Goal: Complete application form

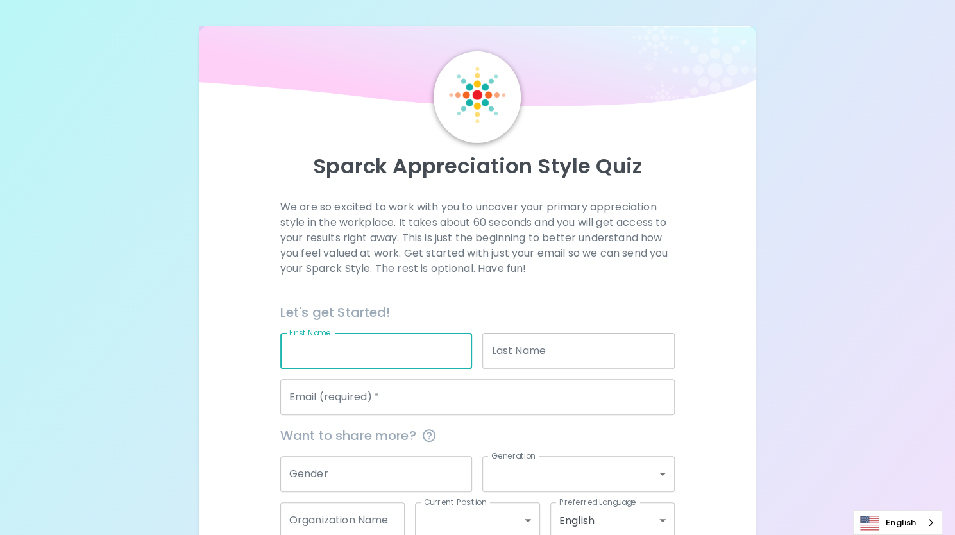
click at [358, 357] on input "First Name" at bounding box center [376, 351] width 192 height 36
type input "[PERSON_NAME]"
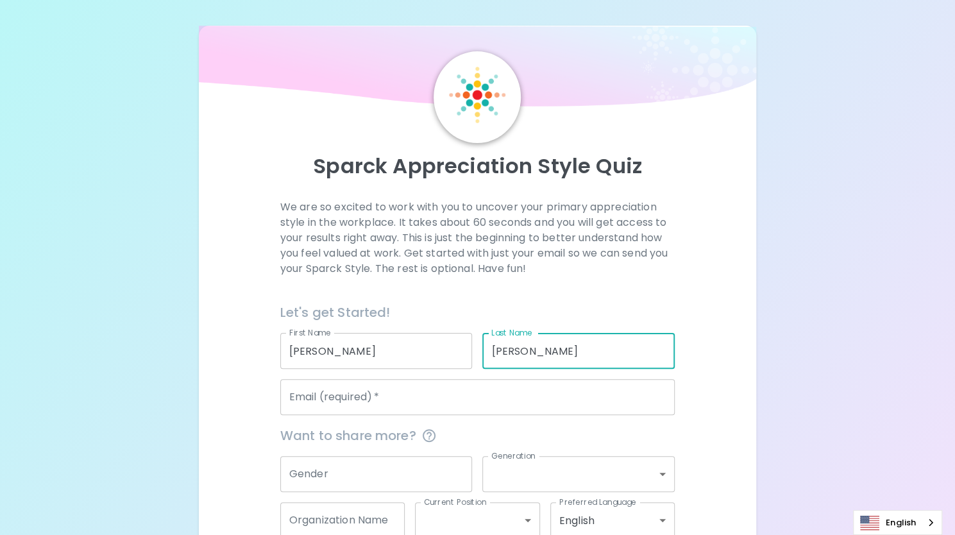
type input "[PERSON_NAME]"
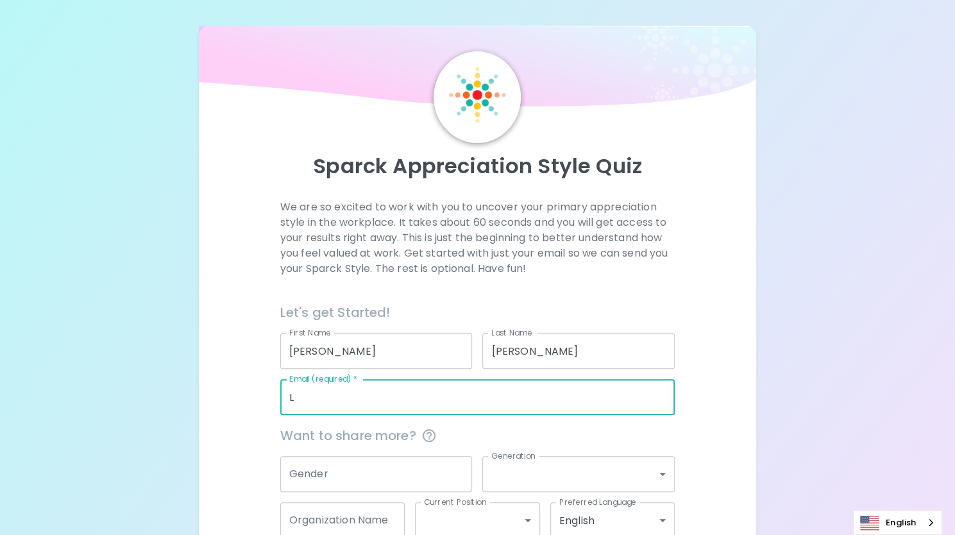
type input "[EMAIL_ADDRESS][DOMAIN_NAME]"
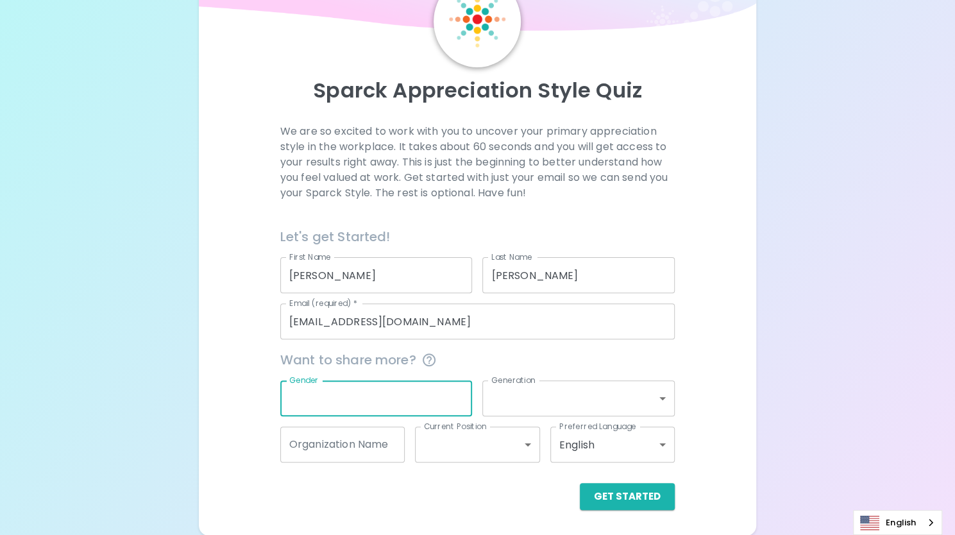
click at [323, 393] on div "Gender Gender" at bounding box center [376, 398] width 192 height 36
type input "m"
type input "[DEMOGRAPHIC_DATA]"
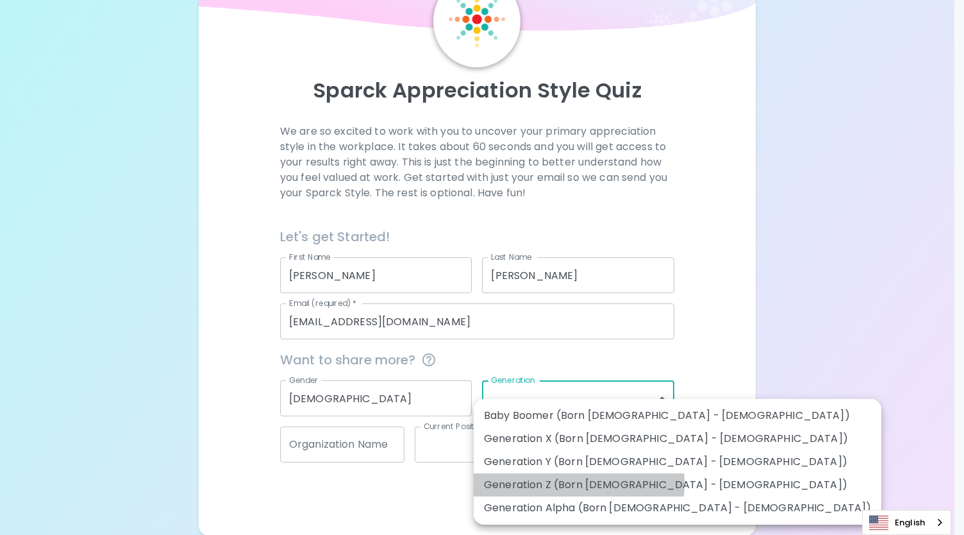
click at [557, 483] on li "Generation Z (Born [DEMOGRAPHIC_DATA] - [DEMOGRAPHIC_DATA])" at bounding box center [678, 484] width 408 height 23
type input "generation_z"
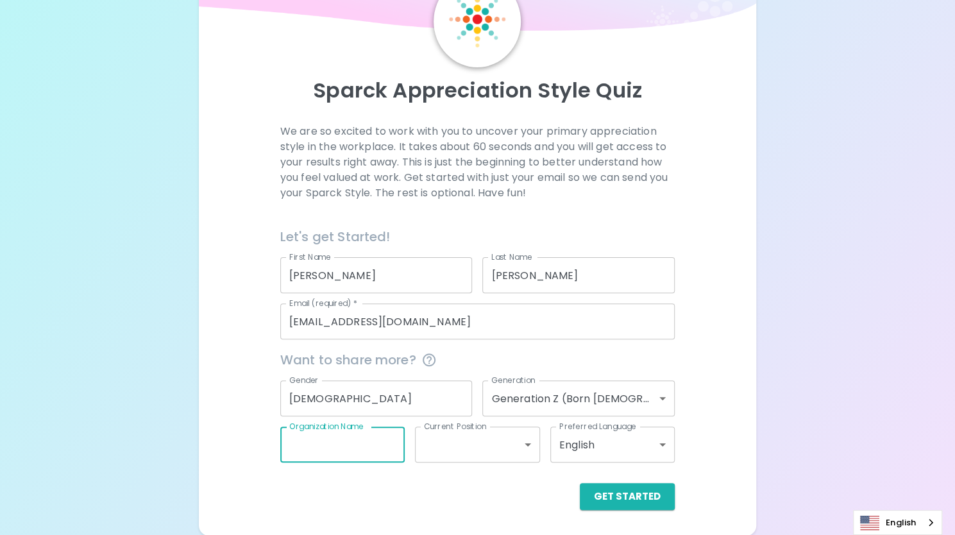
click at [355, 461] on input "Organization Name" at bounding box center [342, 444] width 124 height 36
click at [478, 433] on body "Sparck Appreciation Style Quiz We are so excited to work with you to uncover yo…" at bounding box center [477, 229] width 955 height 611
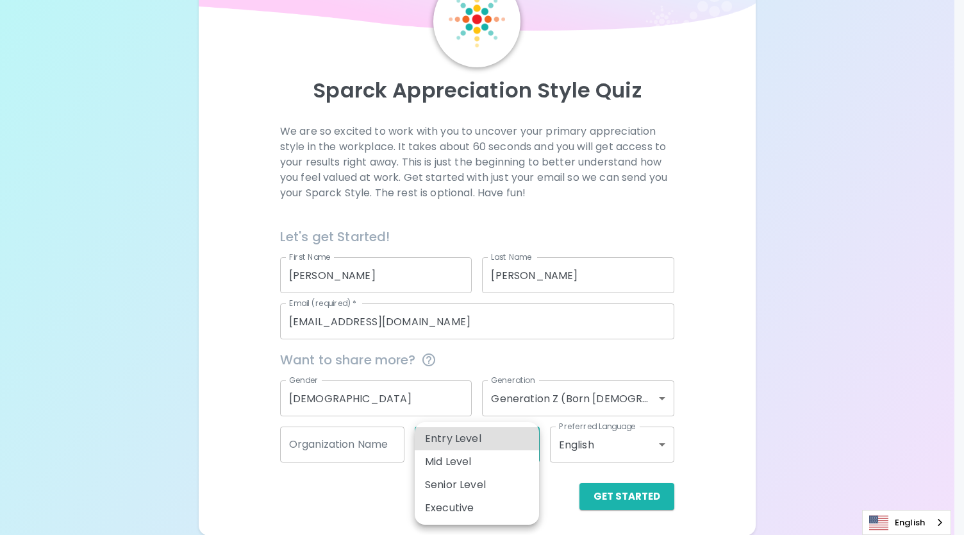
click at [366, 500] on div at bounding box center [482, 267] width 964 height 535
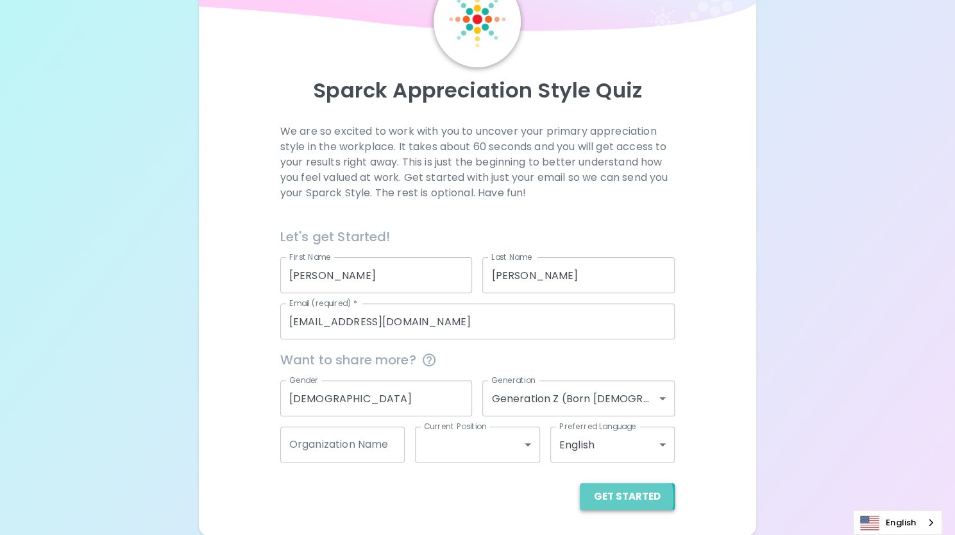
click at [613, 497] on button "Get Started" at bounding box center [627, 496] width 95 height 27
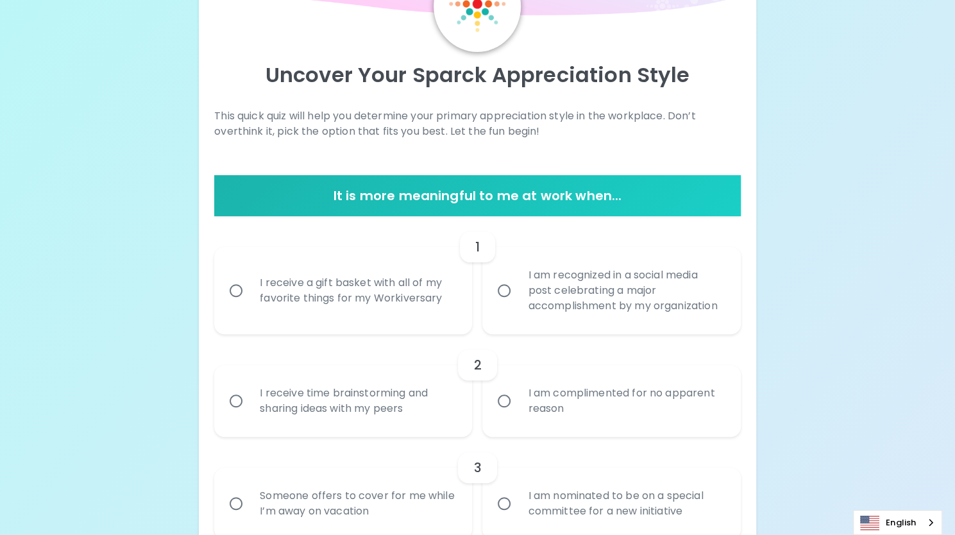
scroll to position [109, 0]
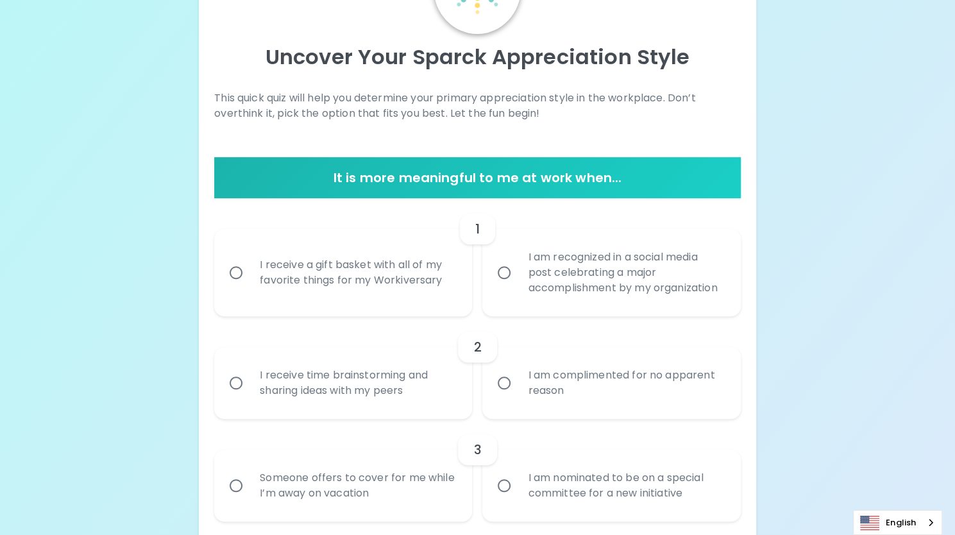
click at [425, 305] on label "I receive a gift basket with all of my favorite things for my Workiversary" at bounding box center [336, 272] width 258 height 87
click at [249, 286] on input "I receive a gift basket with all of my favorite things for my Workiversary" at bounding box center [236, 272] width 27 height 27
radio input "true"
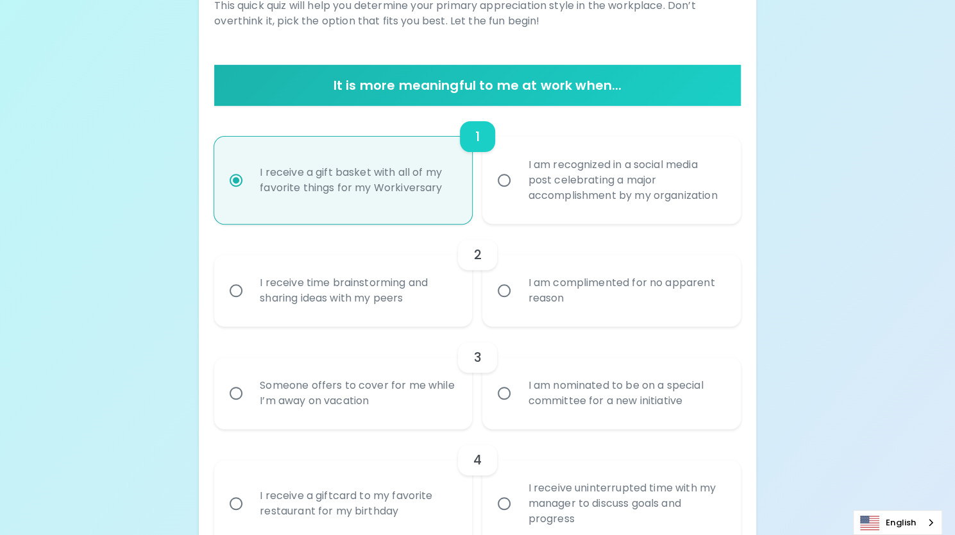
scroll to position [212, 0]
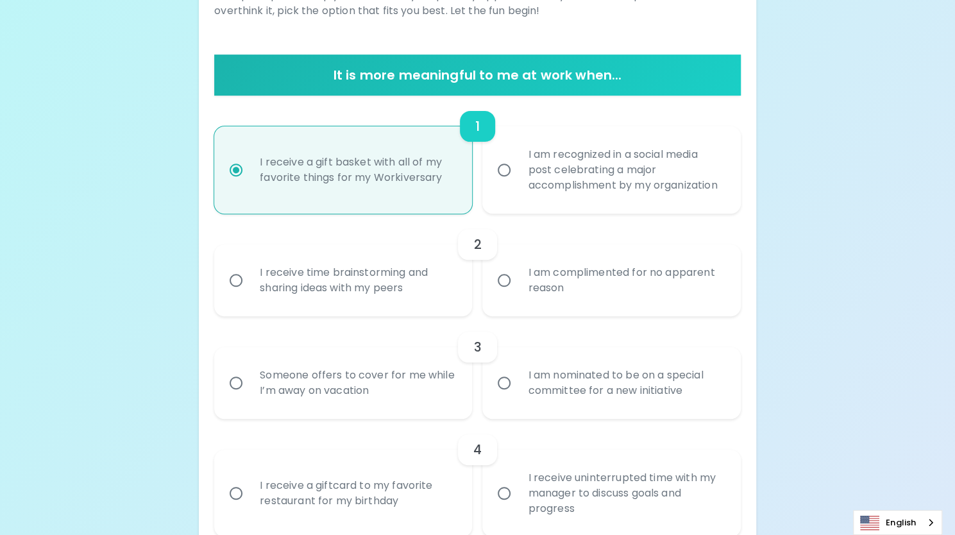
click at [405, 302] on div "I receive time brainstorming and sharing ideas with my peers" at bounding box center [356, 280] width 215 height 62
click at [249, 294] on input "I receive time brainstorming and sharing ideas with my peers" at bounding box center [236, 280] width 27 height 27
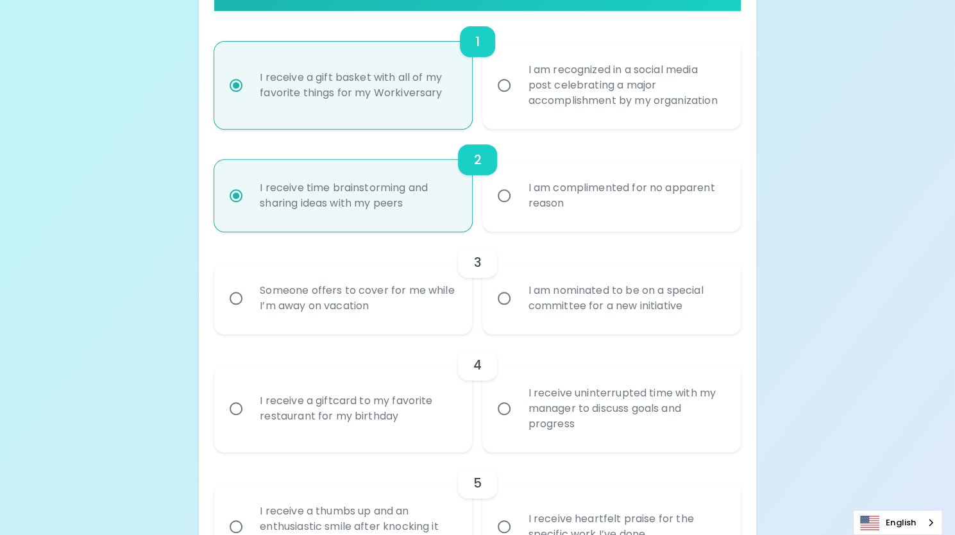
scroll to position [314, 0]
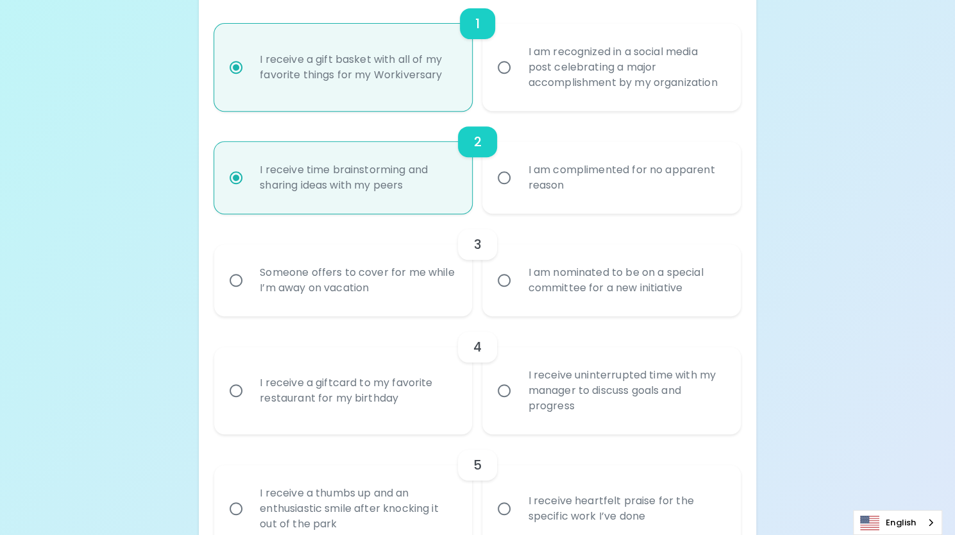
radio input "true"
click at [557, 295] on div "I am nominated to be on a special committee for a new initiative" at bounding box center [624, 280] width 215 height 62
click at [517, 294] on input "I am nominated to be on a special committee for a new initiative" at bounding box center [504, 280] width 27 height 27
radio input "false"
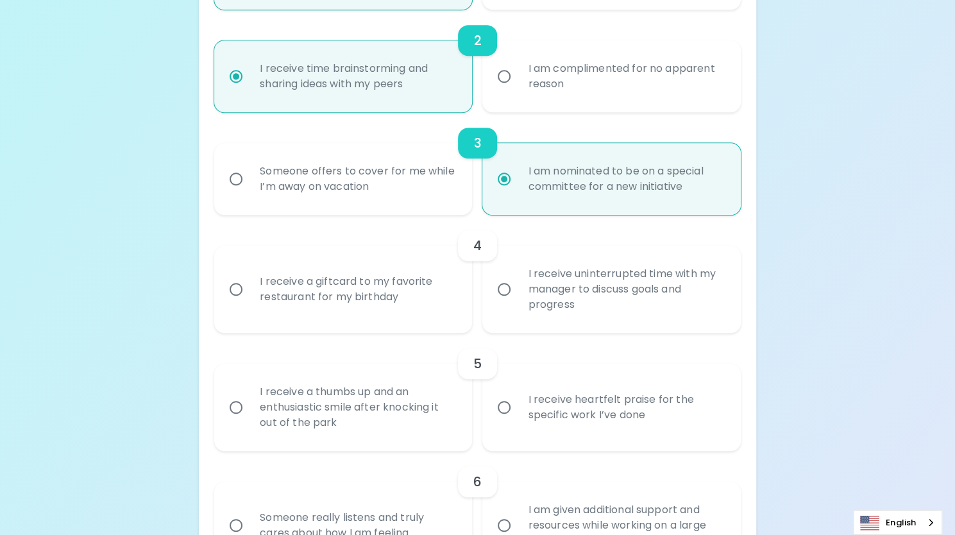
scroll to position [417, 0]
radio input "true"
click at [559, 311] on div "I receive uninterrupted time with my manager to discuss goals and progress" at bounding box center [624, 287] width 215 height 77
click at [517, 301] on input "I receive uninterrupted time with my manager to discuss goals and progress" at bounding box center [504, 287] width 27 height 27
radio input "false"
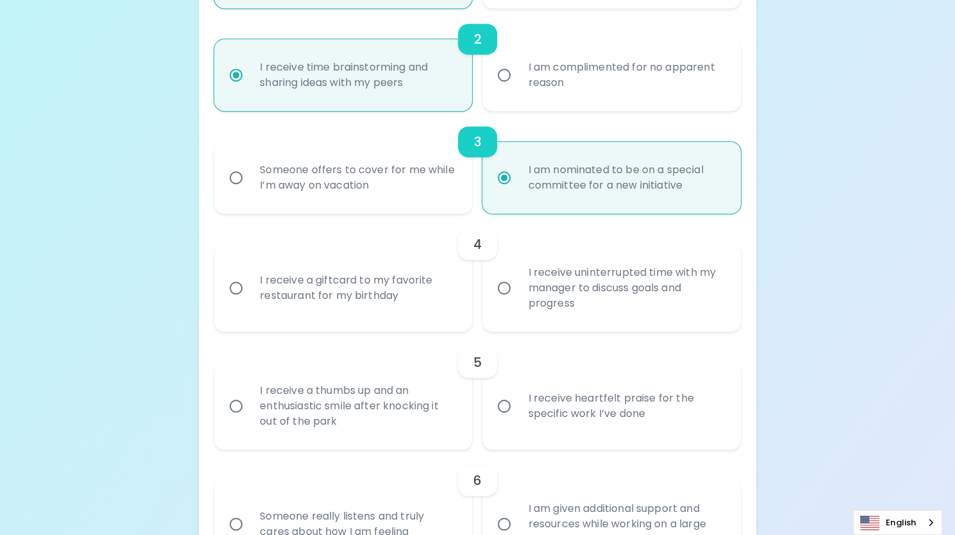
radio input "false"
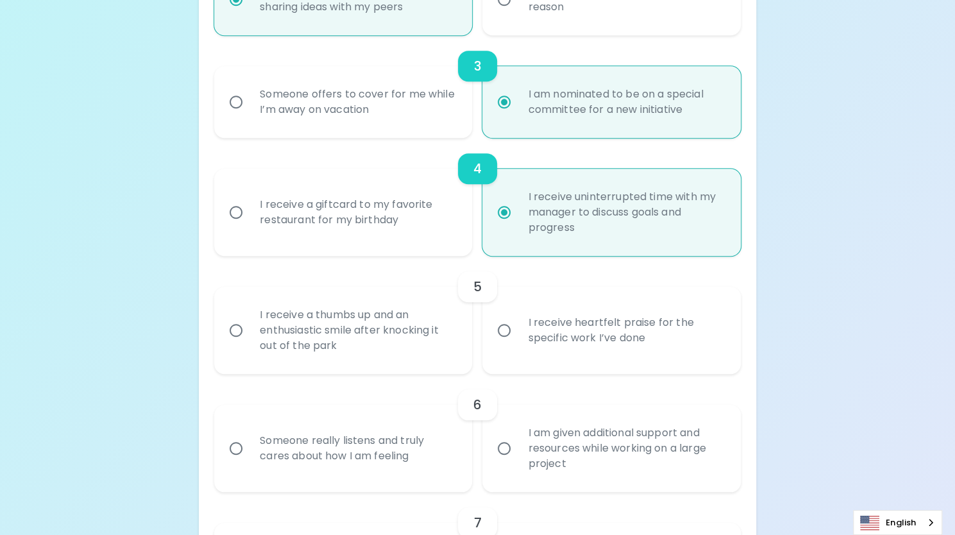
scroll to position [519, 0]
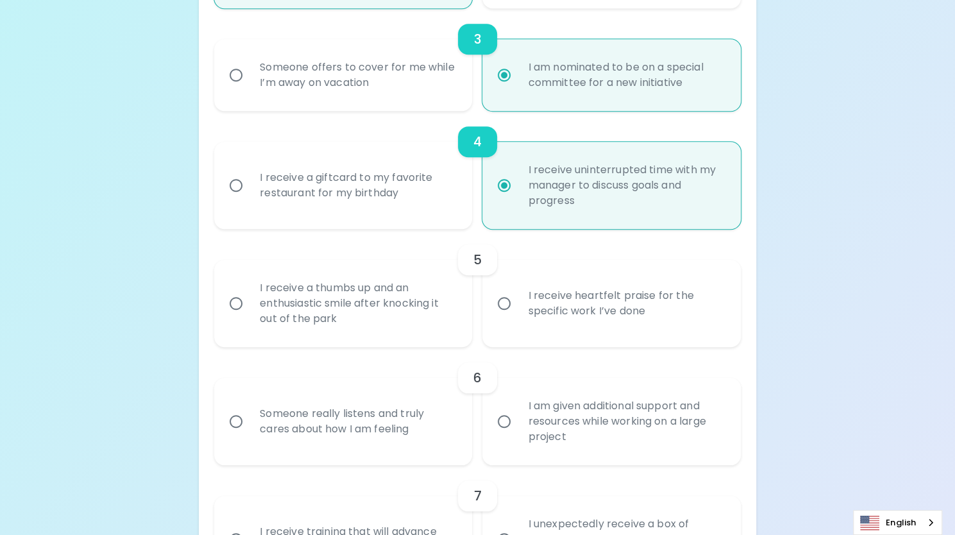
radio input "true"
click at [453, 330] on div "I receive a thumbs up and an enthusiastic smile after knocking it out of the pa…" at bounding box center [356, 303] width 215 height 77
click at [249, 317] on input "I receive a thumbs up and an enthusiastic smile after knocking it out of the pa…" at bounding box center [236, 303] width 27 height 27
radio input "false"
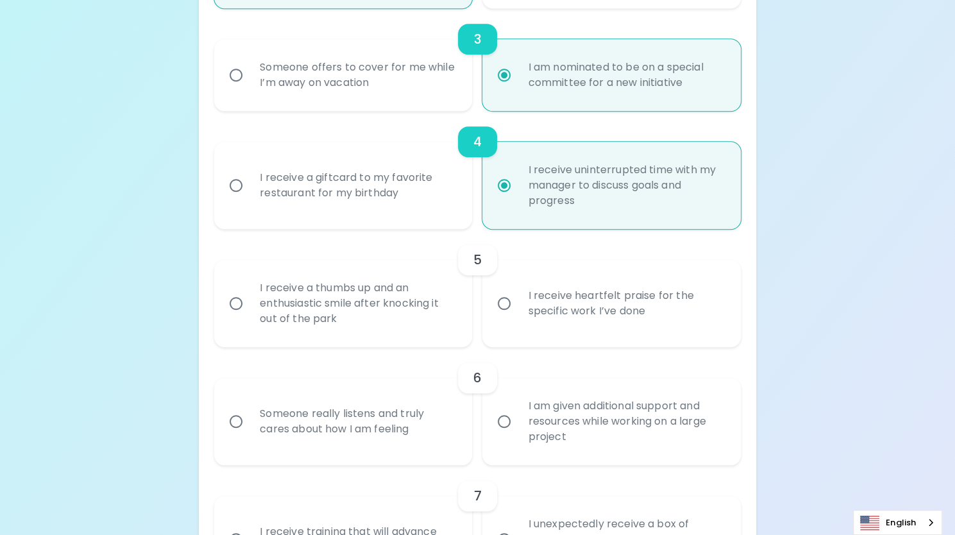
radio input "false"
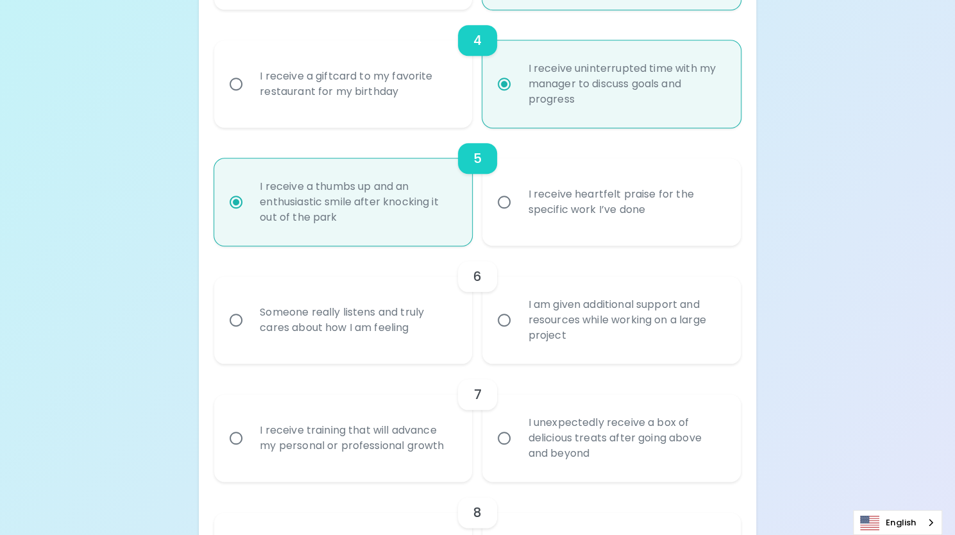
scroll to position [622, 0]
radio input "true"
click at [454, 340] on div "Someone really listens and truly cares about how I am feeling" at bounding box center [356, 319] width 215 height 62
click at [249, 332] on input "Someone really listens and truly cares about how I am feeling" at bounding box center [236, 318] width 27 height 27
radio input "false"
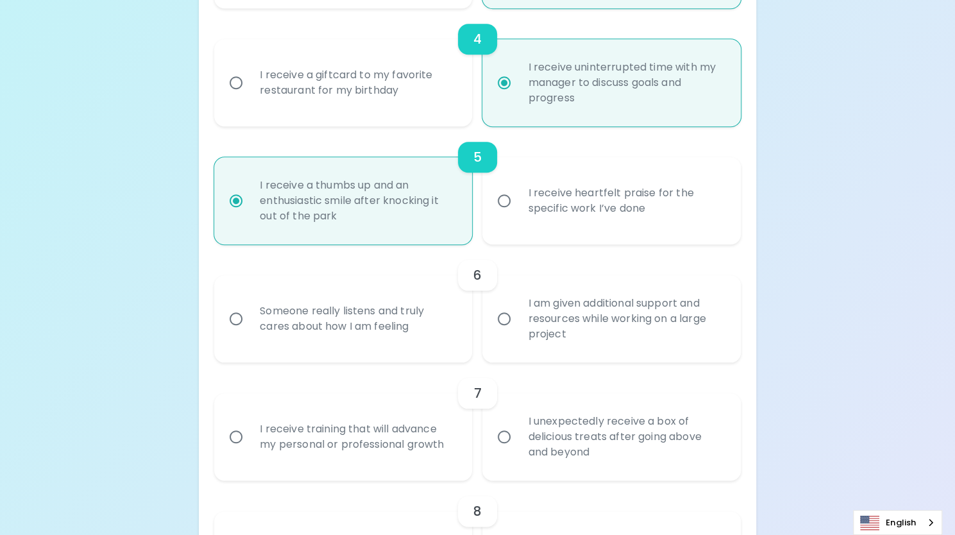
radio input "false"
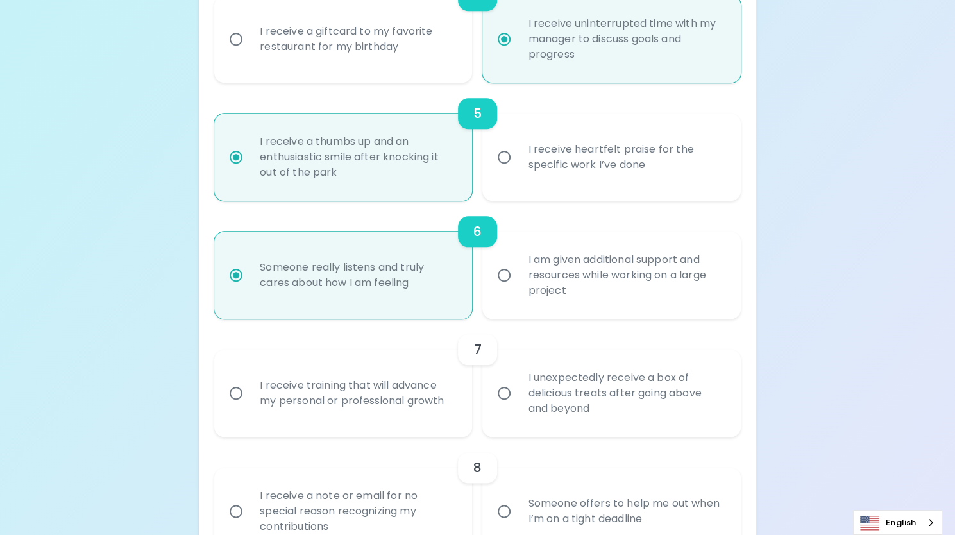
scroll to position [725, 0]
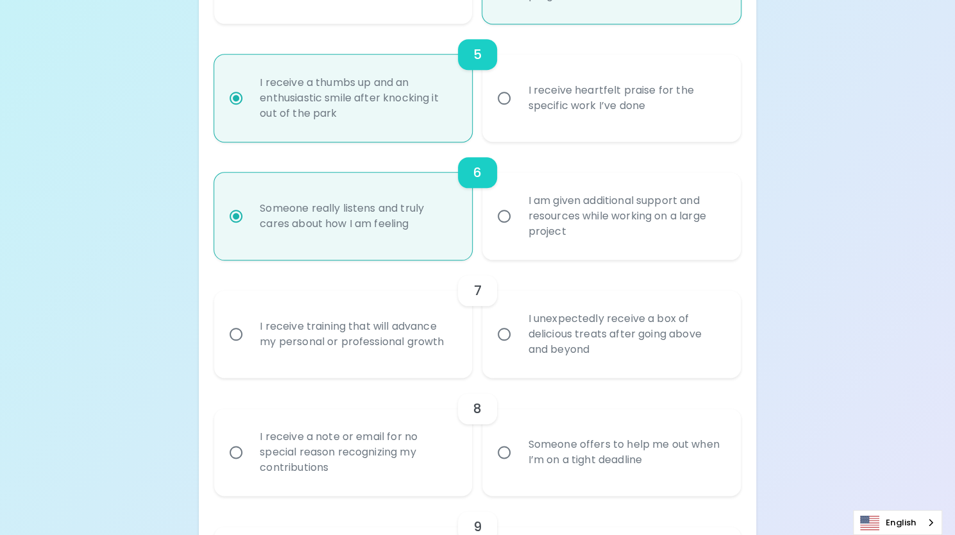
radio input "true"
click at [454, 340] on div "I receive training that will advance my personal or professional growth" at bounding box center [356, 334] width 215 height 62
click at [249, 340] on input "I receive training that will advance my personal or professional growth" at bounding box center [236, 334] width 27 height 27
radio input "false"
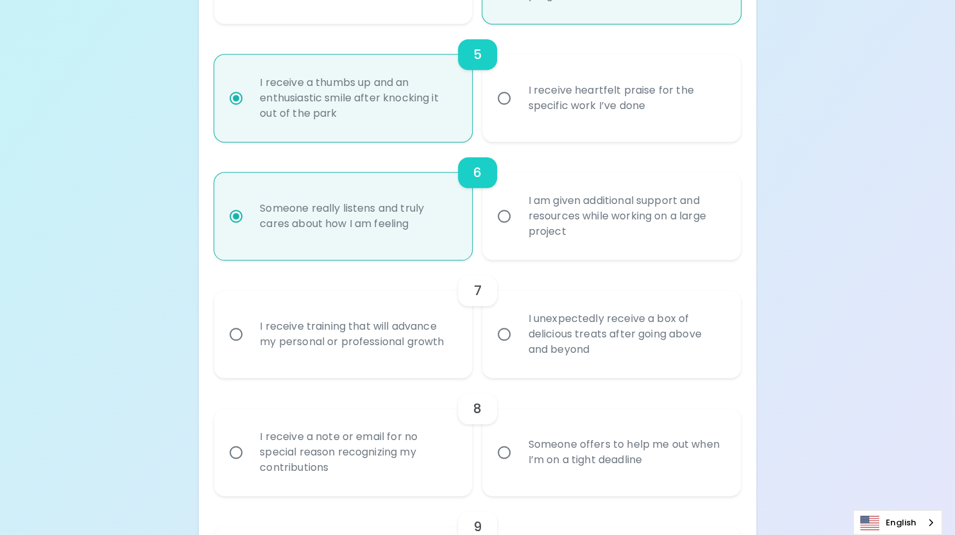
radio input "false"
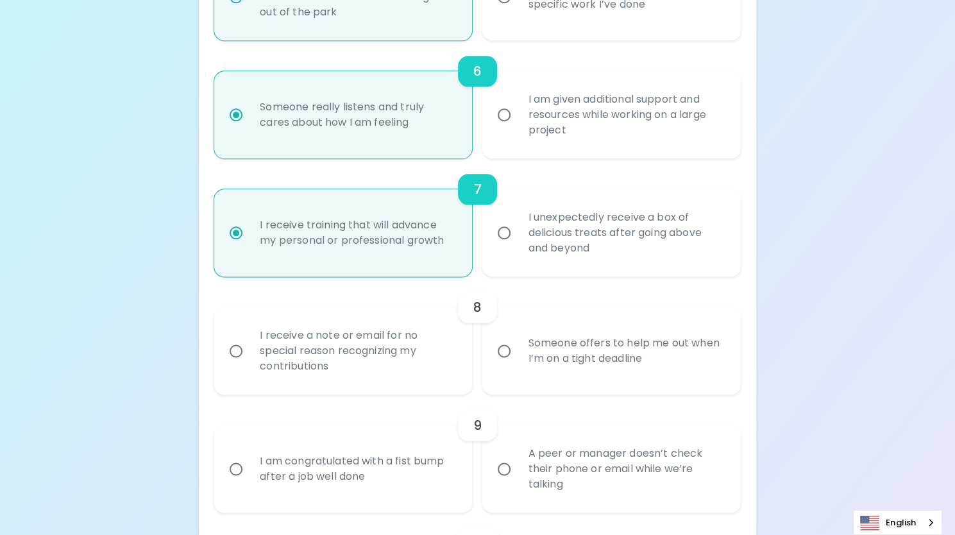
scroll to position [827, 0]
radio input "true"
click at [568, 344] on div "Someone offers to help me out when I’m on a tight deadline" at bounding box center [624, 350] width 215 height 62
click at [517, 344] on input "Someone offers to help me out when I’m on a tight deadline" at bounding box center [504, 349] width 27 height 27
radio input "false"
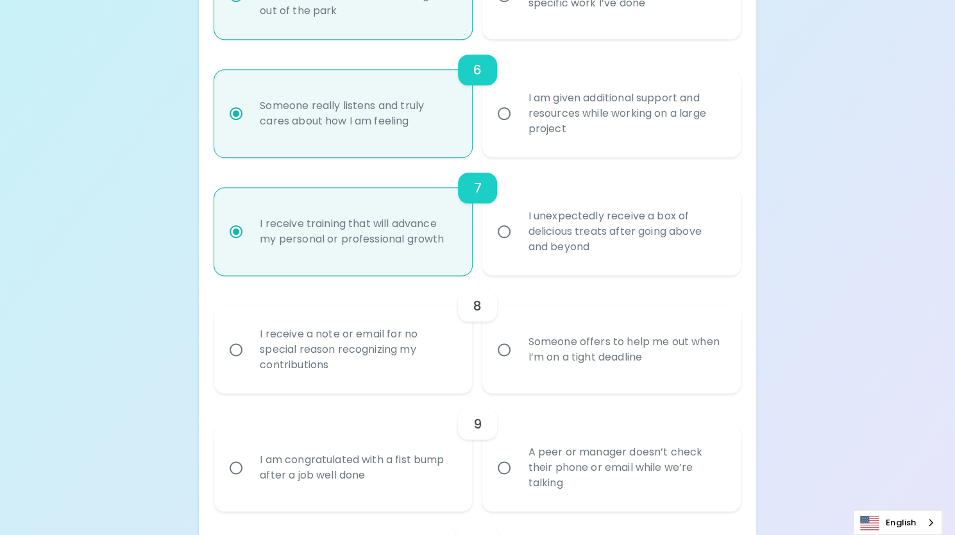
radio input "false"
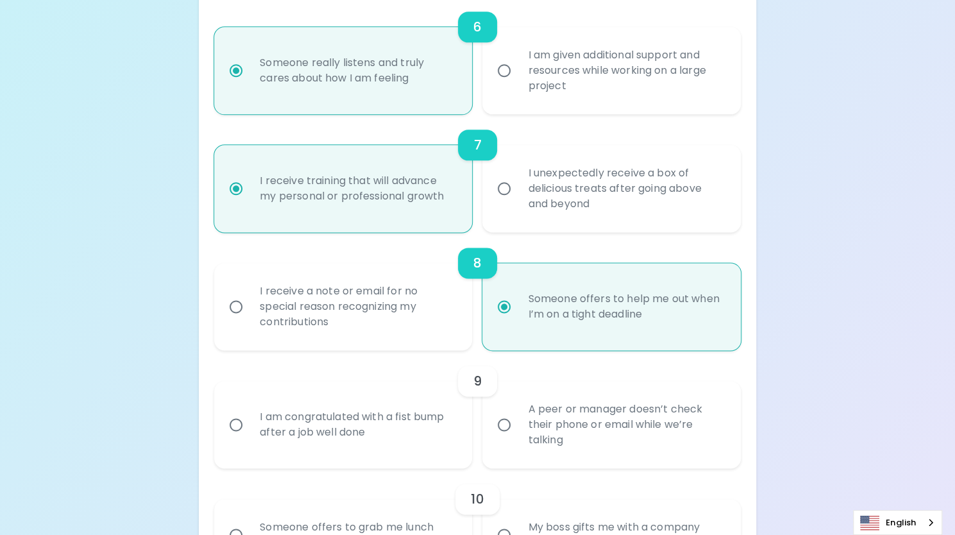
scroll to position [930, 0]
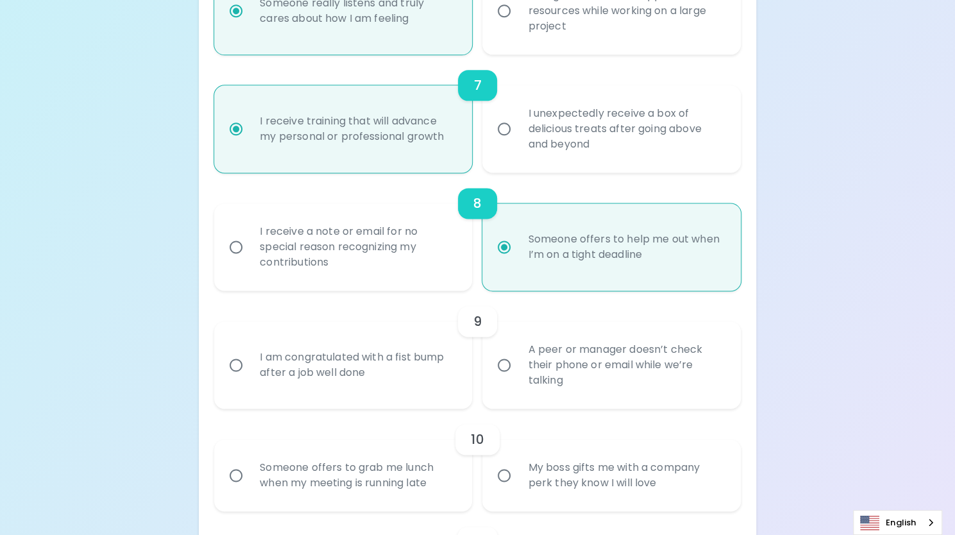
radio input "true"
click at [568, 371] on div "A peer or manager doesn’t check their phone or email while we’re talking" at bounding box center [624, 364] width 215 height 77
click at [517, 371] on input "A peer or manager doesn’t check their phone or email while we’re talking" at bounding box center [504, 364] width 27 height 27
radio input "false"
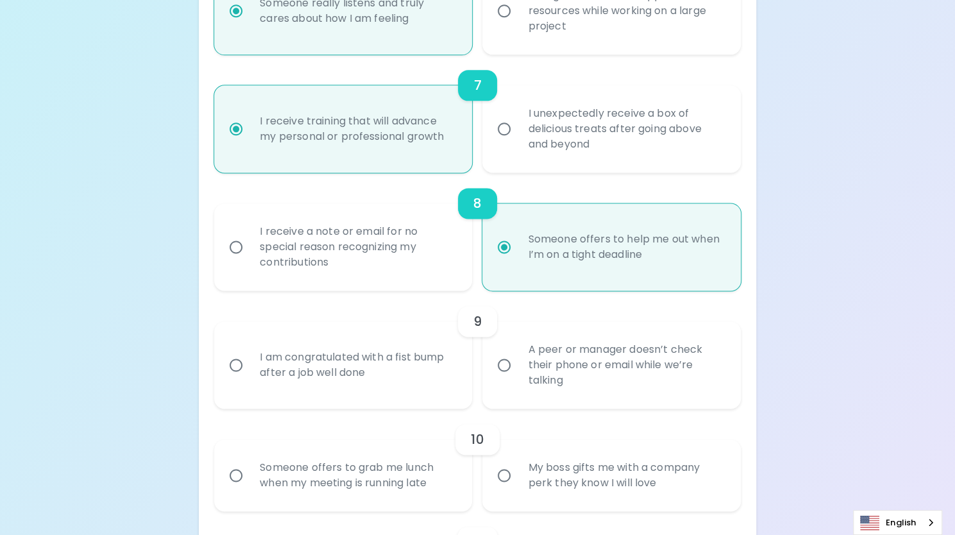
radio input "false"
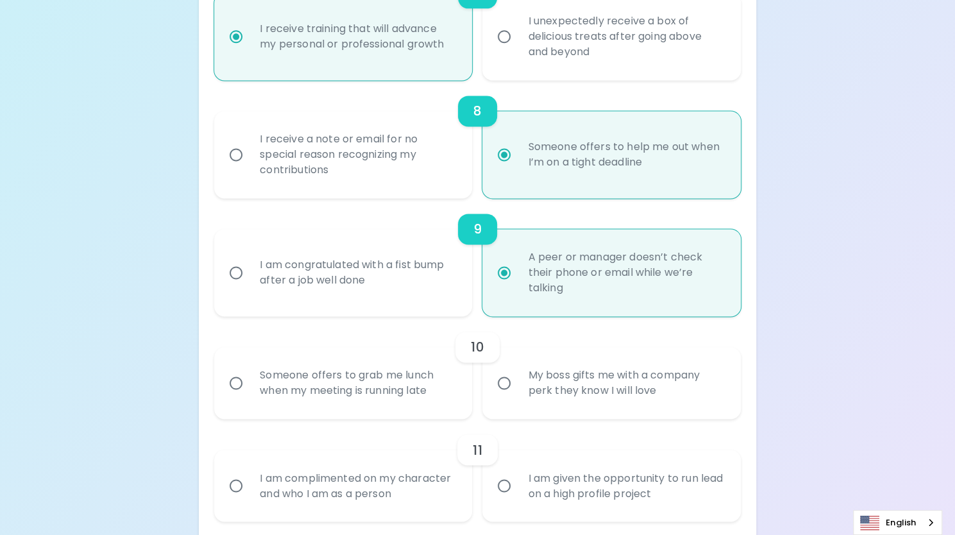
scroll to position [1032, 0]
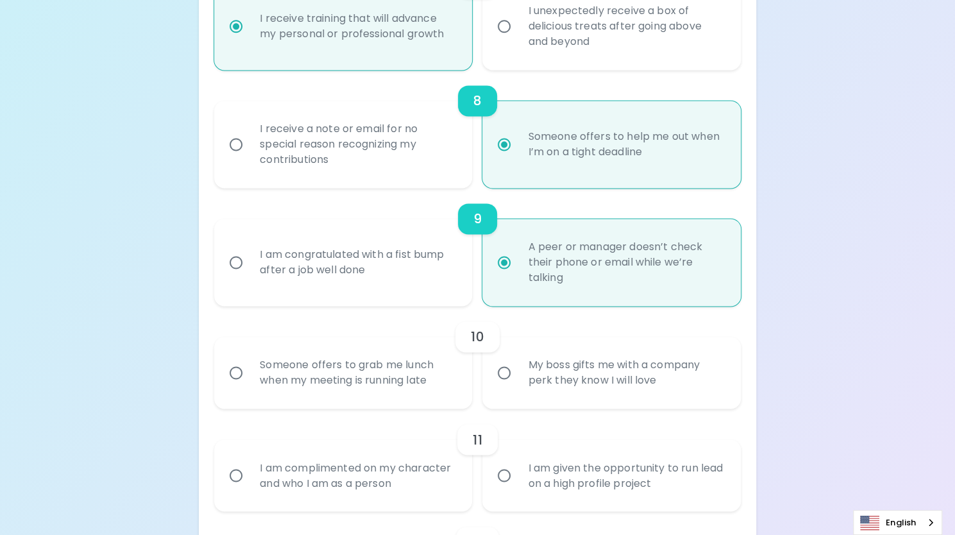
radio input "true"
click at [446, 394] on div "Someone offers to grab me lunch when my meeting is running late" at bounding box center [356, 373] width 215 height 62
click at [249, 386] on input "Someone offers to grab me lunch when my meeting is running late" at bounding box center [236, 372] width 27 height 27
radio input "false"
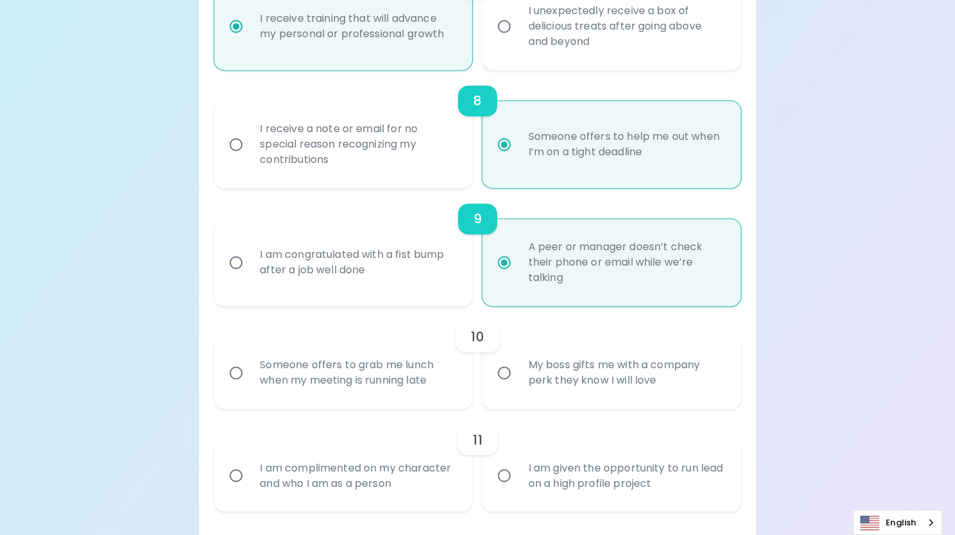
radio input "false"
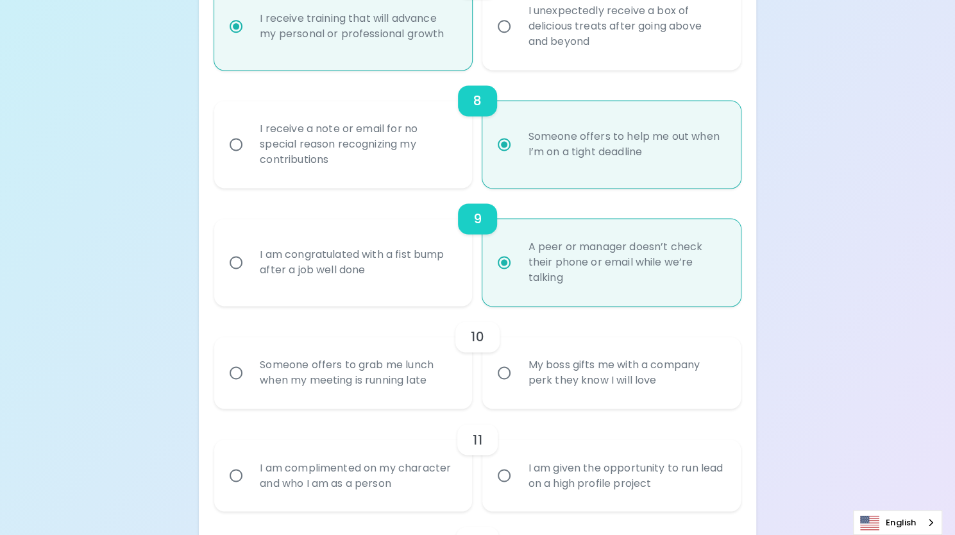
radio input "false"
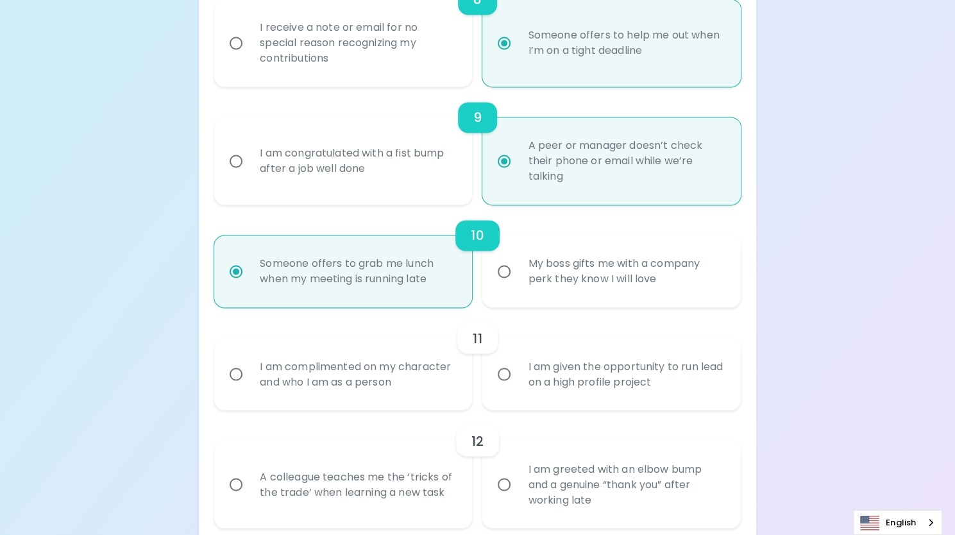
scroll to position [1135, 0]
radio input "true"
click at [446, 394] on div "I am complimented on my character and who I am as a person" at bounding box center [356, 373] width 215 height 62
click at [249, 386] on input "I am complimented on my character and who I am as a person" at bounding box center [236, 372] width 27 height 27
radio input "false"
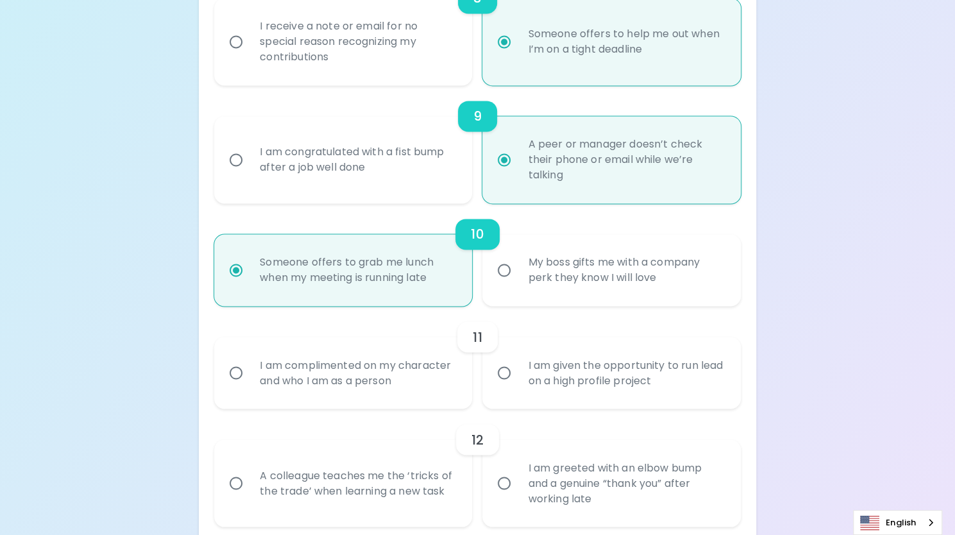
radio input "false"
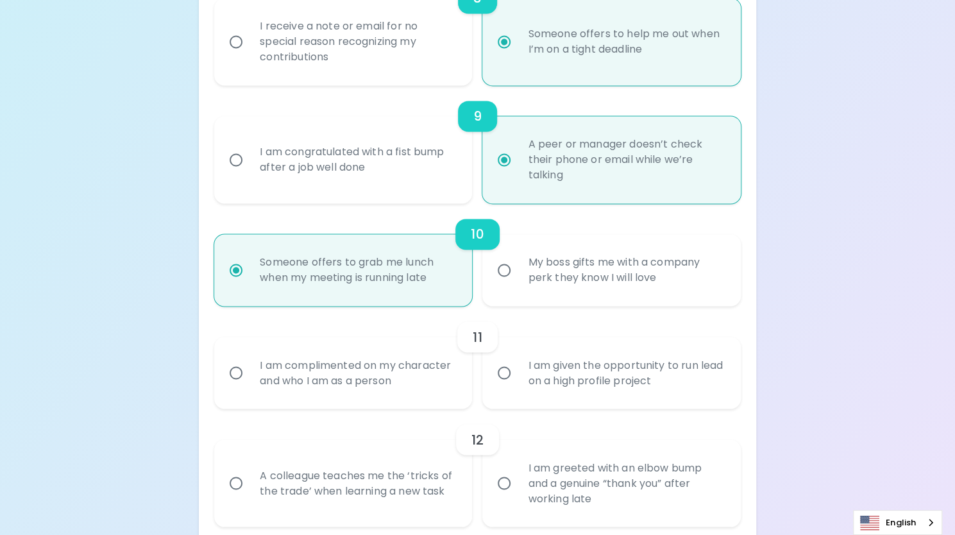
radio input "false"
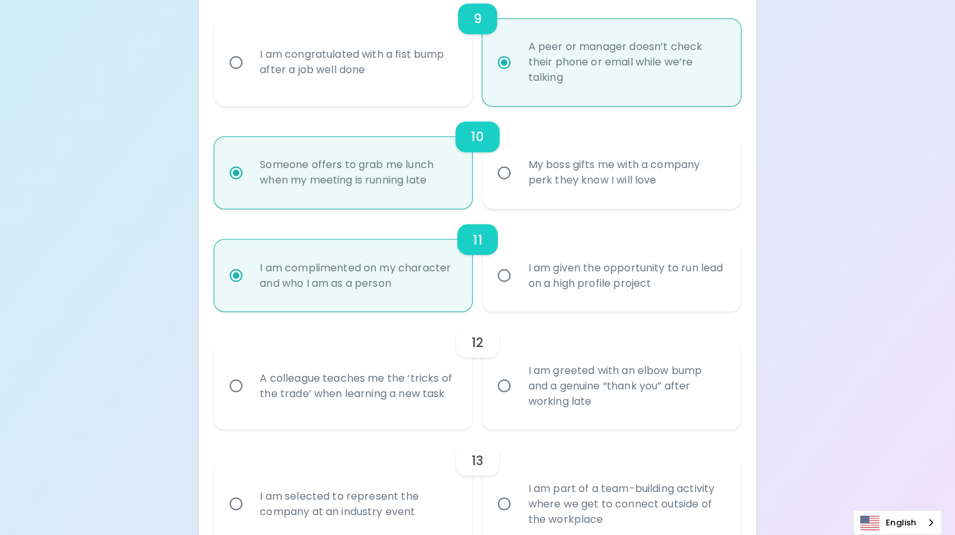
scroll to position [1238, 0]
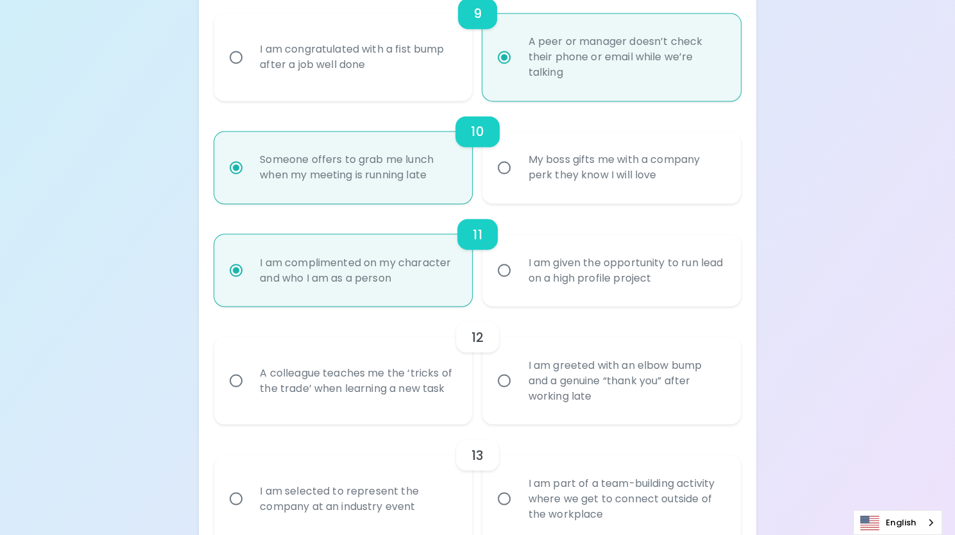
radio input "true"
click at [394, 396] on div "A colleague teaches me the ‘tricks of the trade’ when learning a new task" at bounding box center [356, 380] width 215 height 62
click at [249, 394] on input "A colleague teaches me the ‘tricks of the trade’ when learning a new task" at bounding box center [236, 380] width 27 height 27
radio input "false"
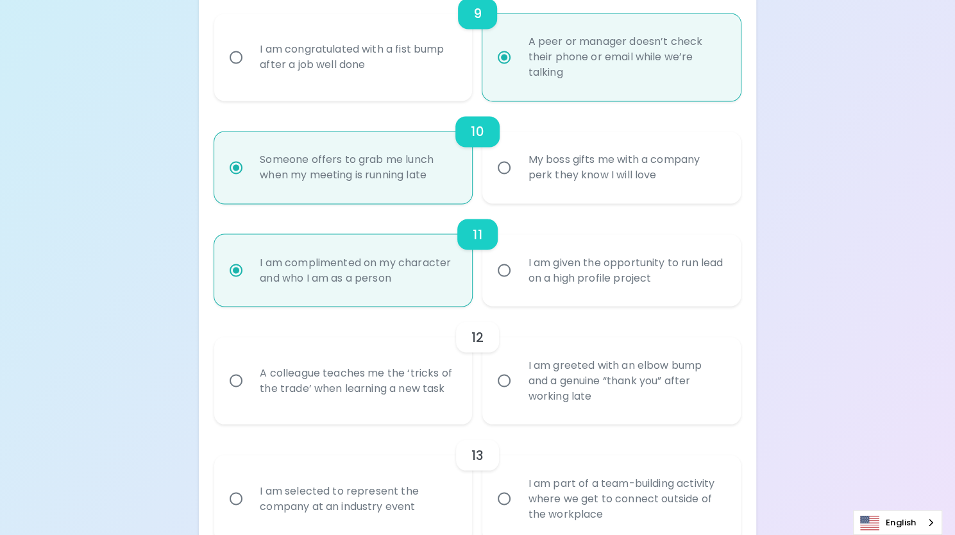
radio input "false"
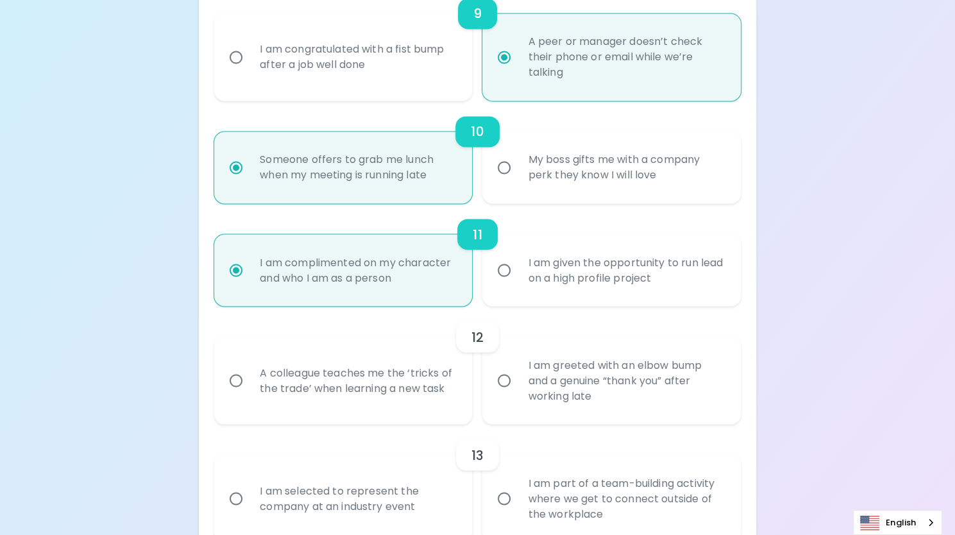
radio input "false"
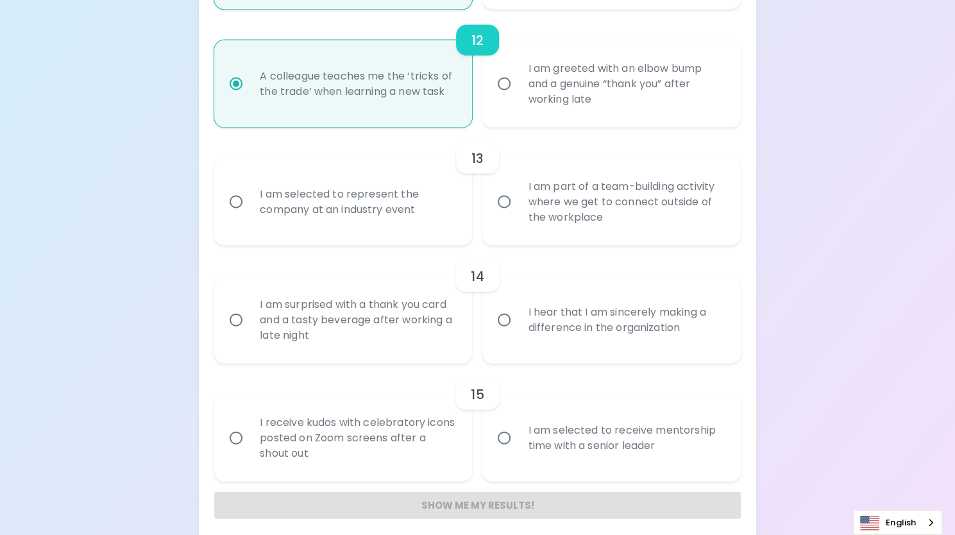
scroll to position [1534, 0]
radio input "true"
click at [533, 214] on div "I am part of a team-building activity where we get to connect outside of the wo…" at bounding box center [624, 202] width 215 height 77
click at [517, 214] on input "I am part of a team-building activity where we get to connect outside of the wo…" at bounding box center [504, 202] width 27 height 27
radio input "false"
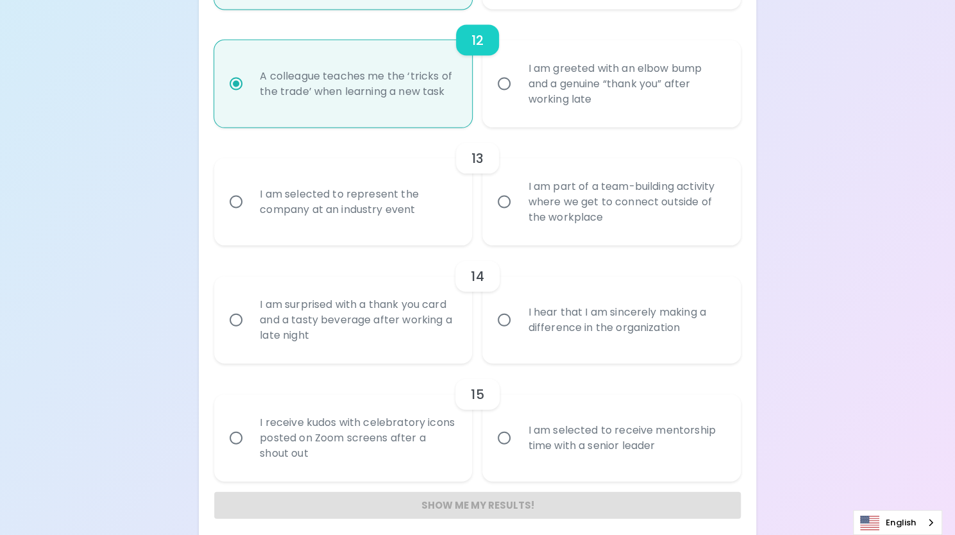
radio input "false"
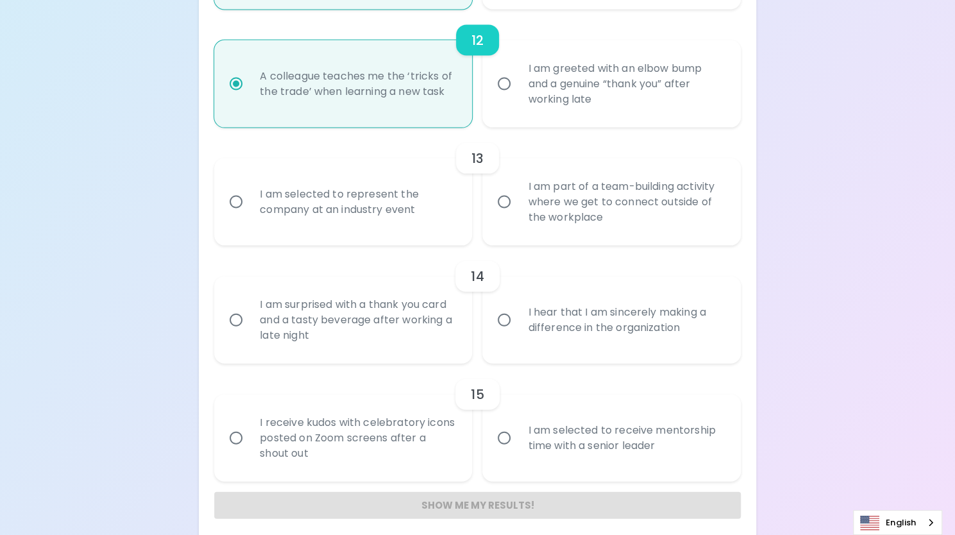
radio input "false"
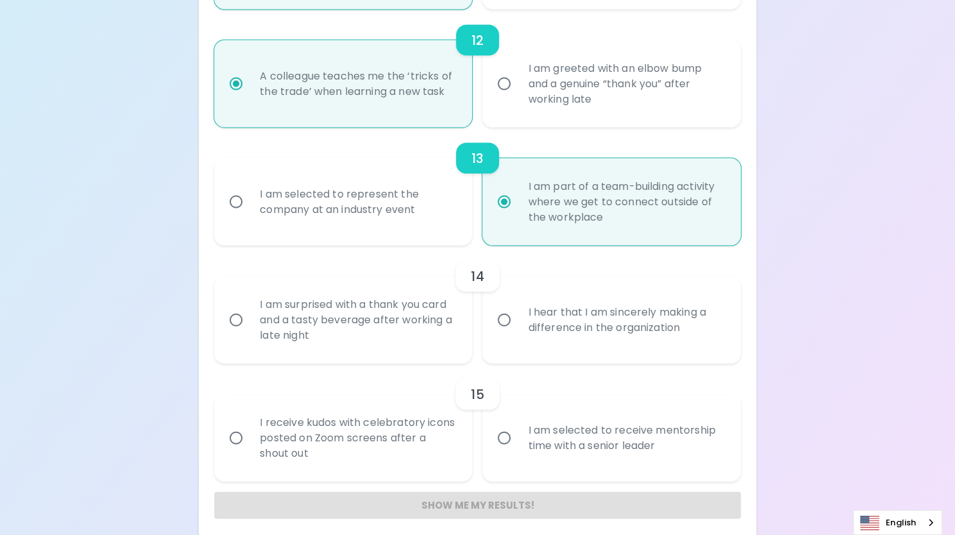
scroll to position [1543, 0]
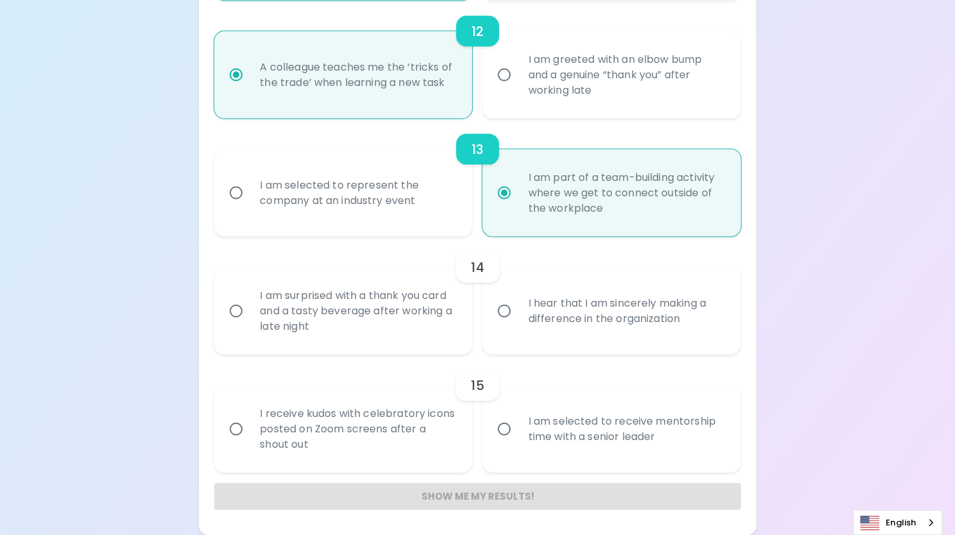
radio input "true"
click at [581, 298] on div "I hear that I am sincerely making a difference in the organization" at bounding box center [624, 311] width 215 height 62
click at [517, 298] on input "I hear that I am sincerely making a difference in the organization" at bounding box center [504, 311] width 27 height 27
radio input "false"
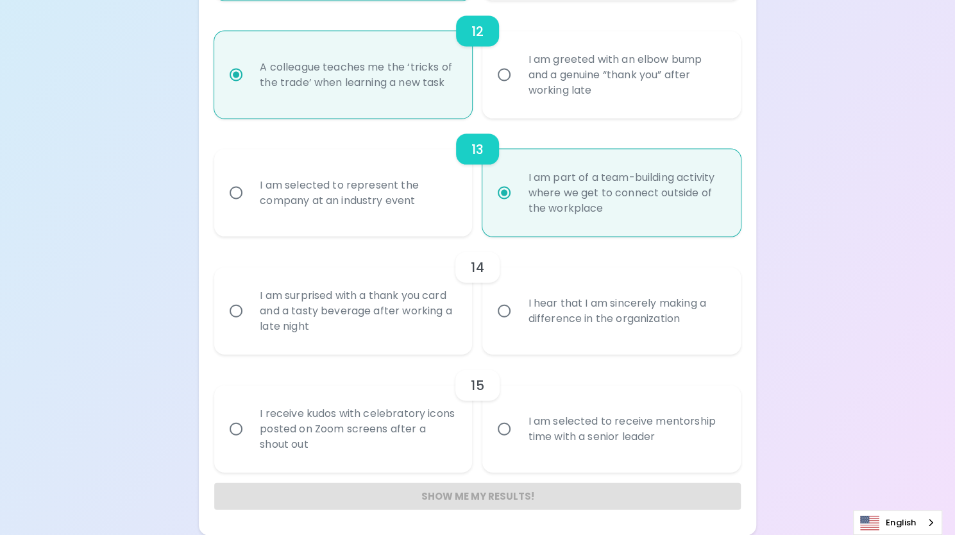
radio input "false"
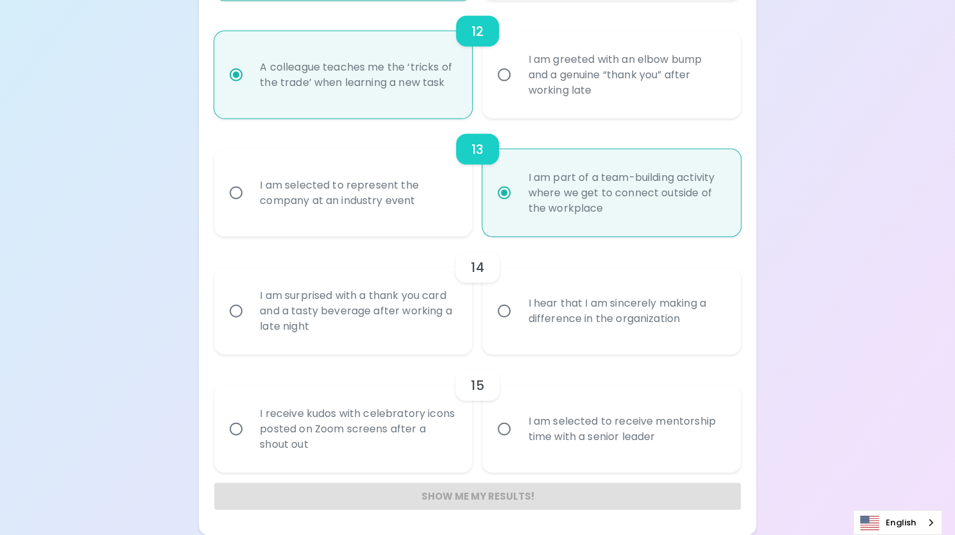
radio input "false"
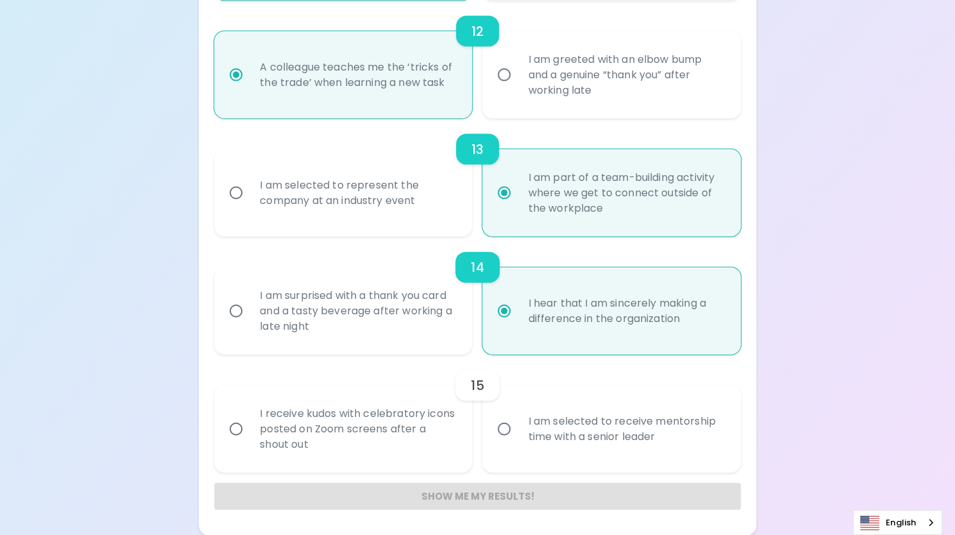
radio input "true"
click at [451, 447] on div "I receive kudos with celebratory icons posted on Zoom screens after a shout out" at bounding box center [356, 429] width 215 height 77
click at [249, 442] on input "I receive kudos with celebratory icons posted on Zoom screens after a shout out" at bounding box center [236, 429] width 27 height 27
radio input "false"
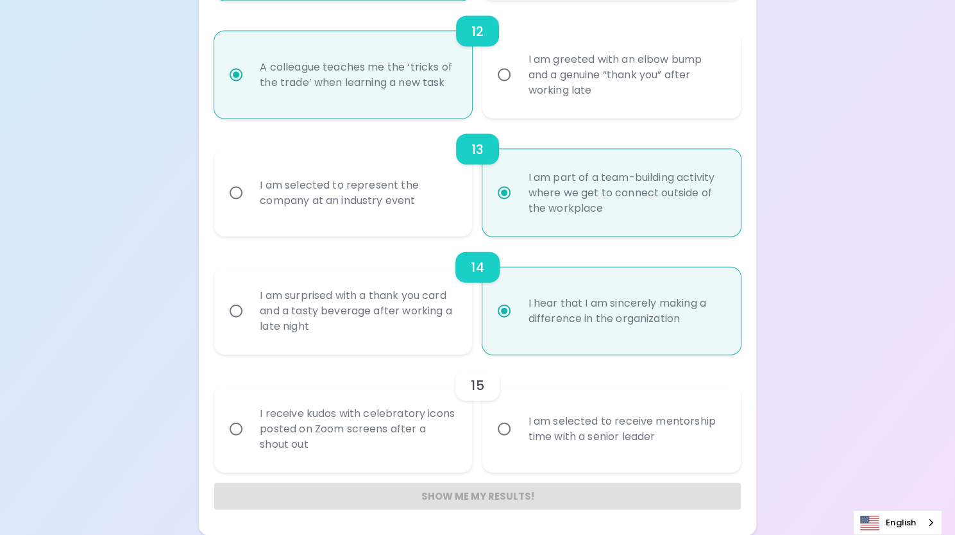
radio input "false"
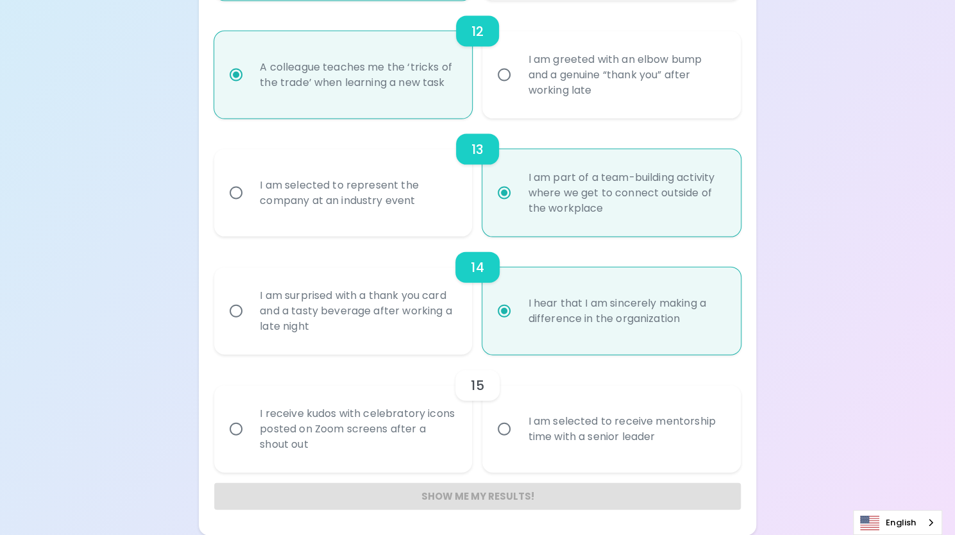
radio input "false"
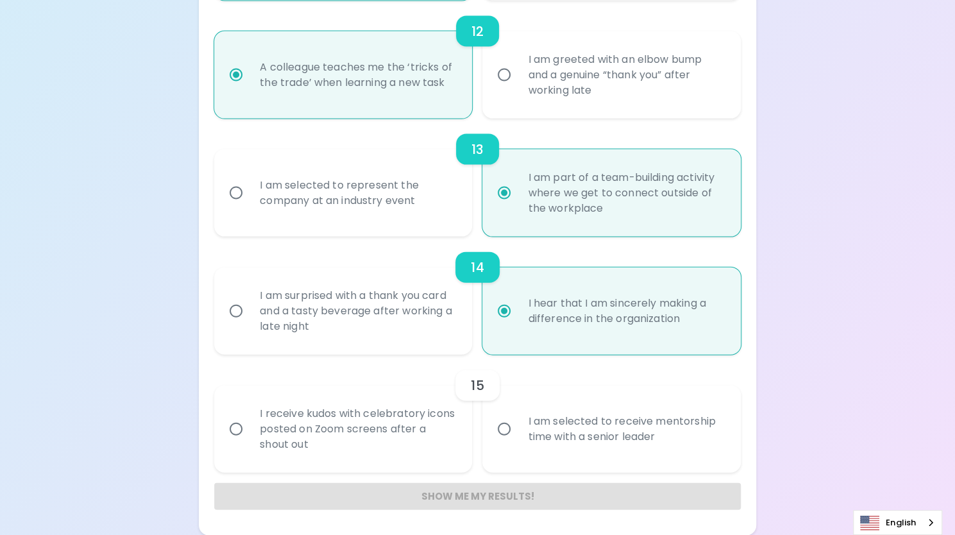
radio input "false"
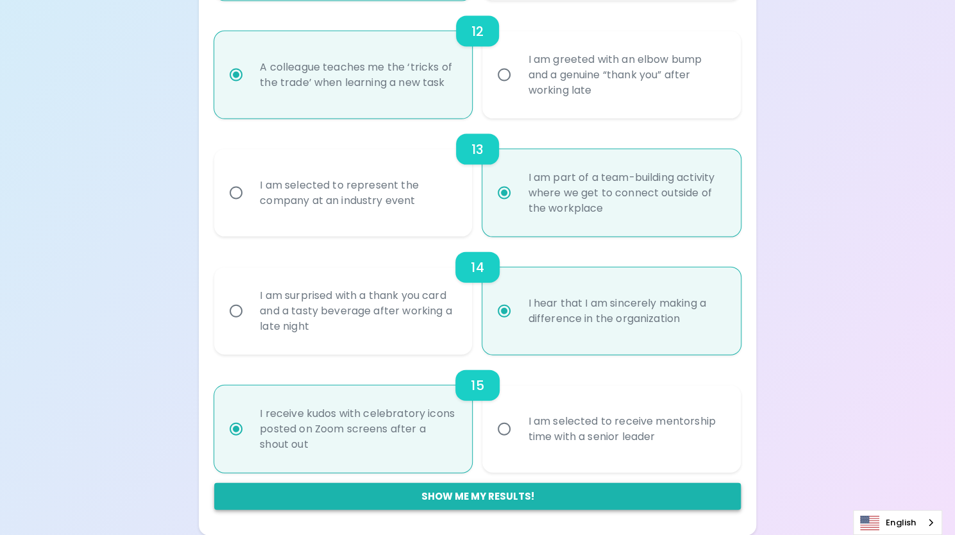
radio input "true"
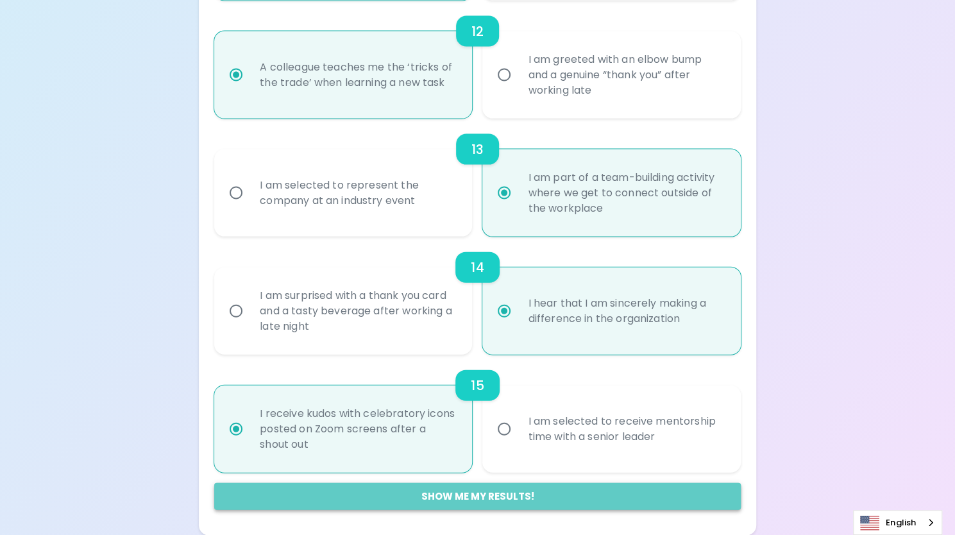
click at [472, 500] on button "Show me my results!" at bounding box center [477, 496] width 526 height 27
radio input "false"
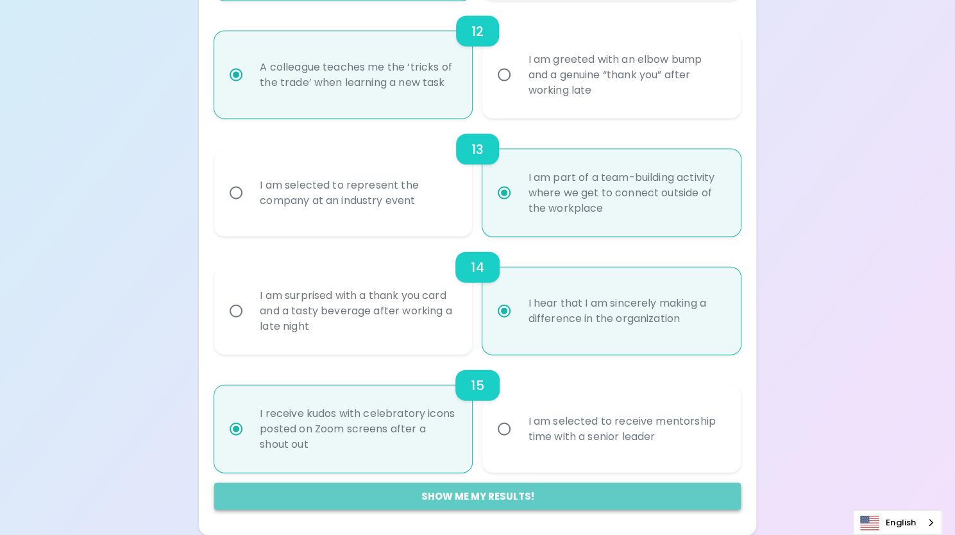
radio input "false"
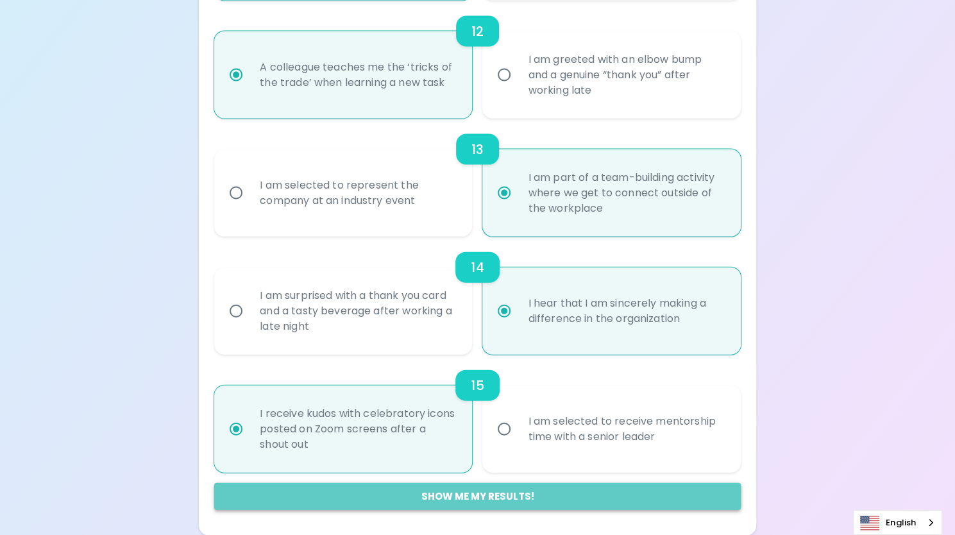
radio input "false"
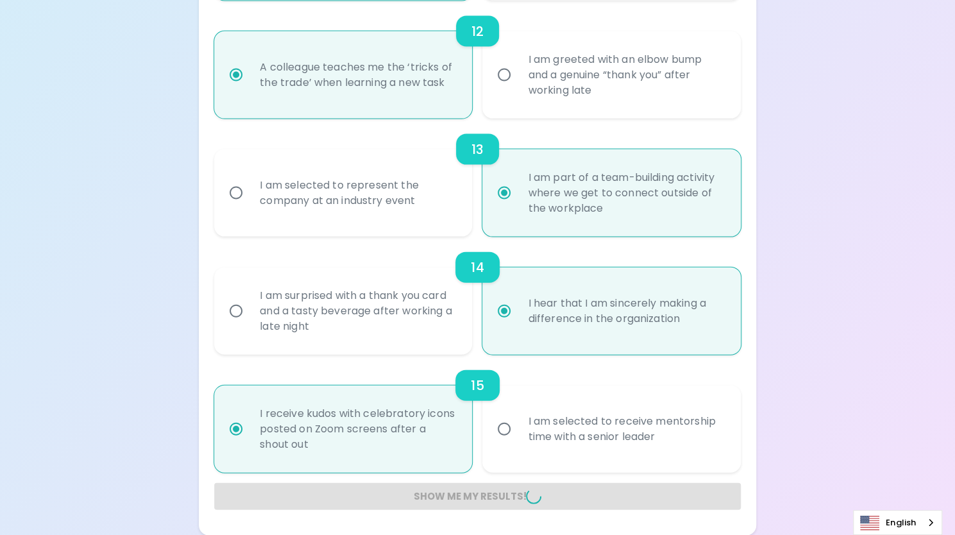
radio input "false"
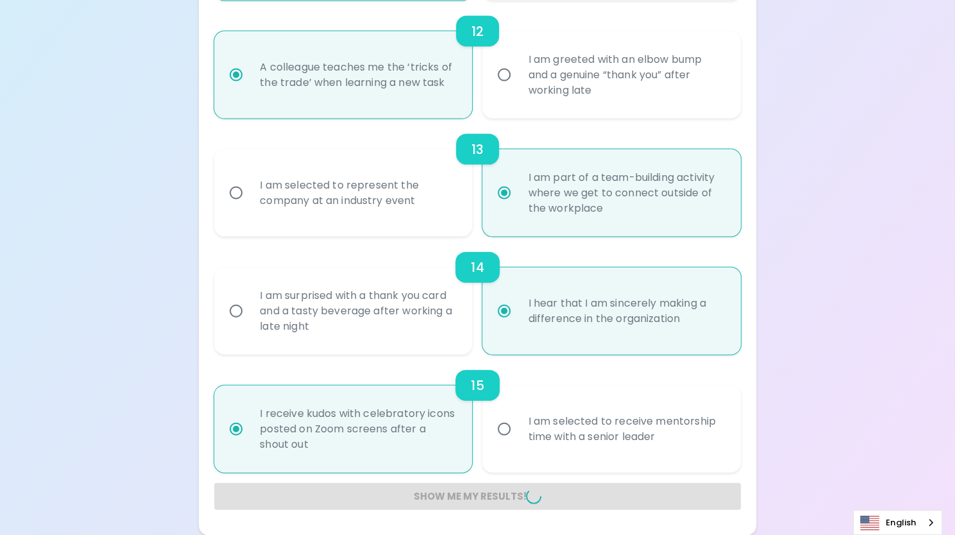
radio input "false"
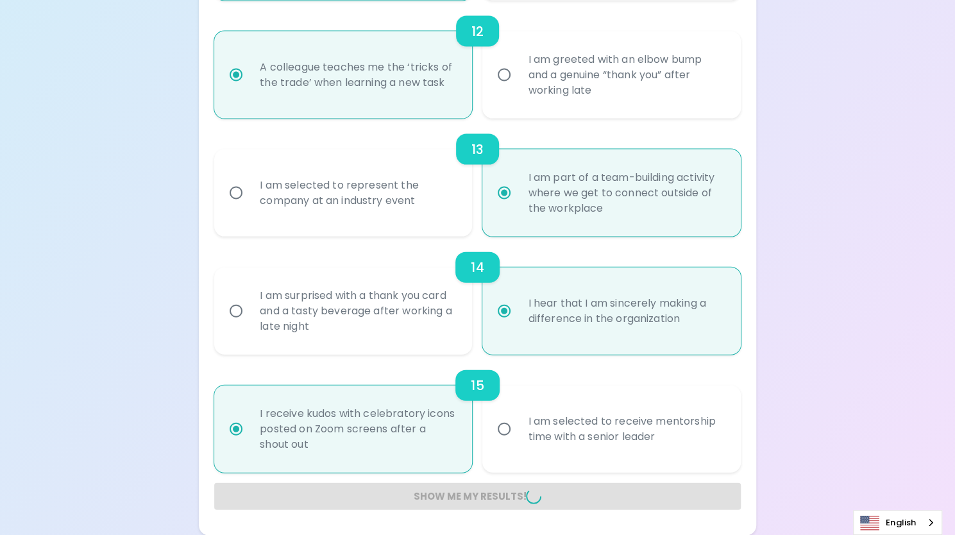
radio input "false"
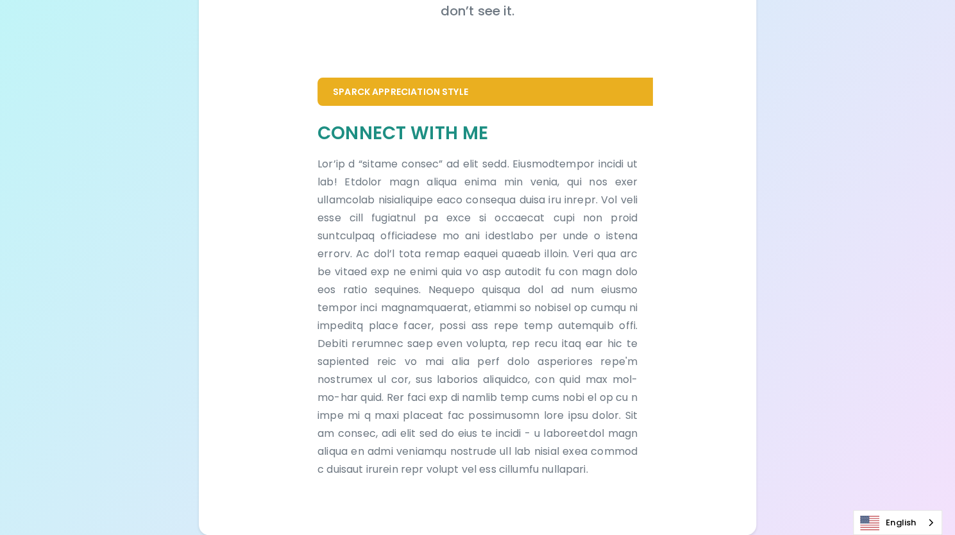
scroll to position [237, 0]
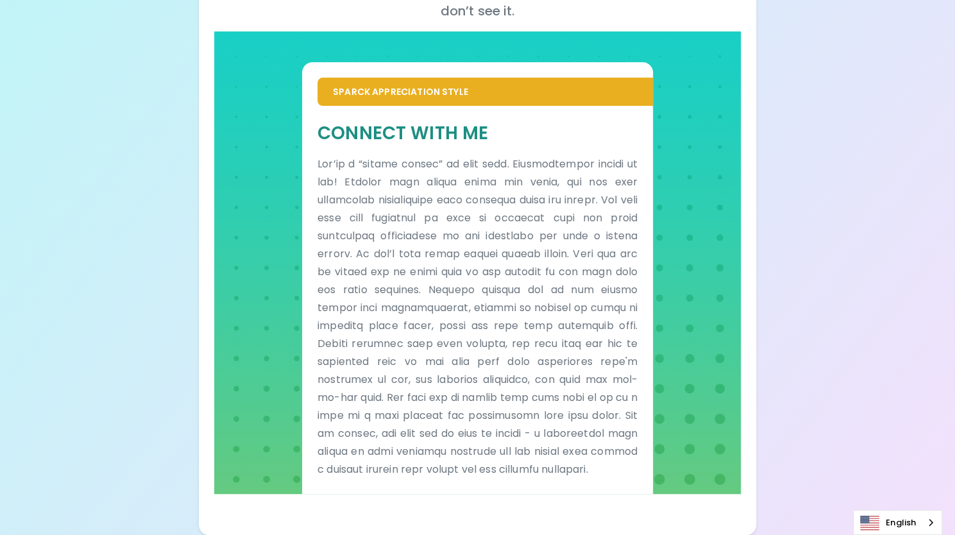
click at [507, 270] on p at bounding box center [477, 316] width 320 height 323
